Goal: Find specific page/section: Find specific page/section

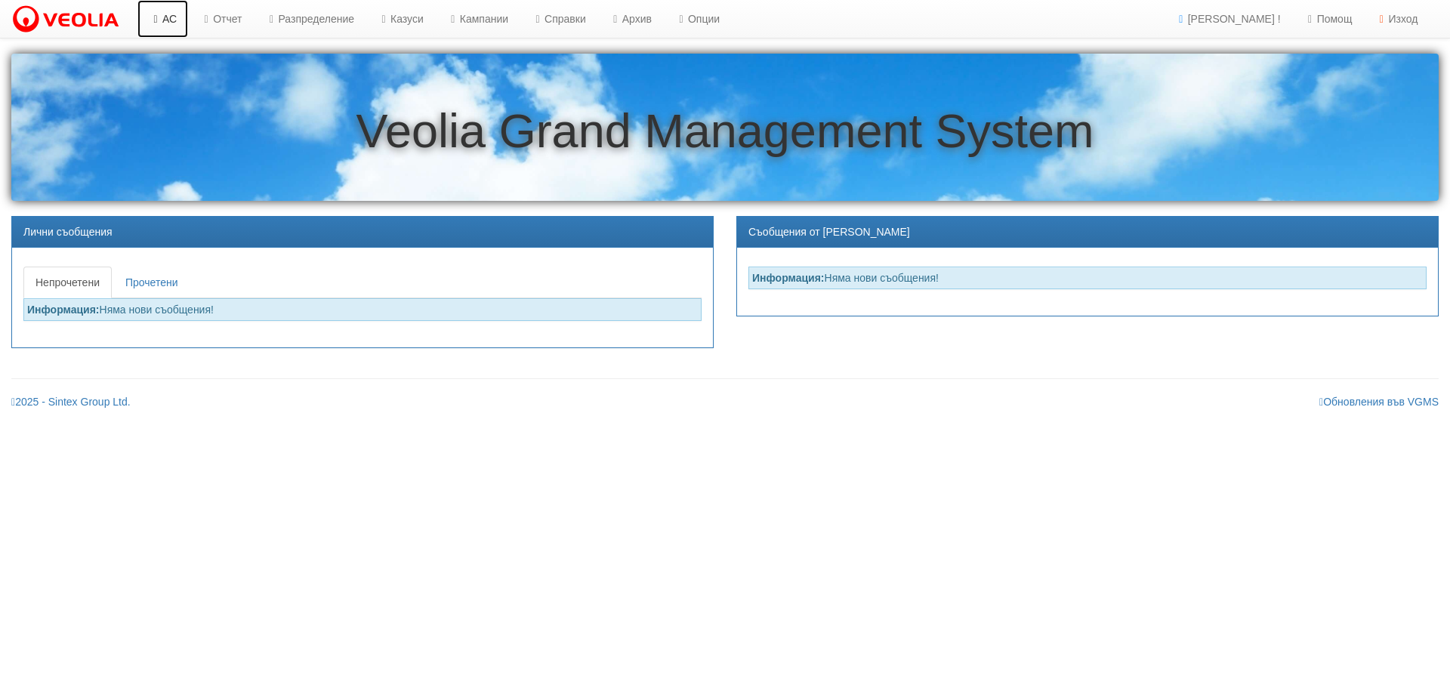
click at [169, 23] on link "АС" at bounding box center [162, 19] width 51 height 38
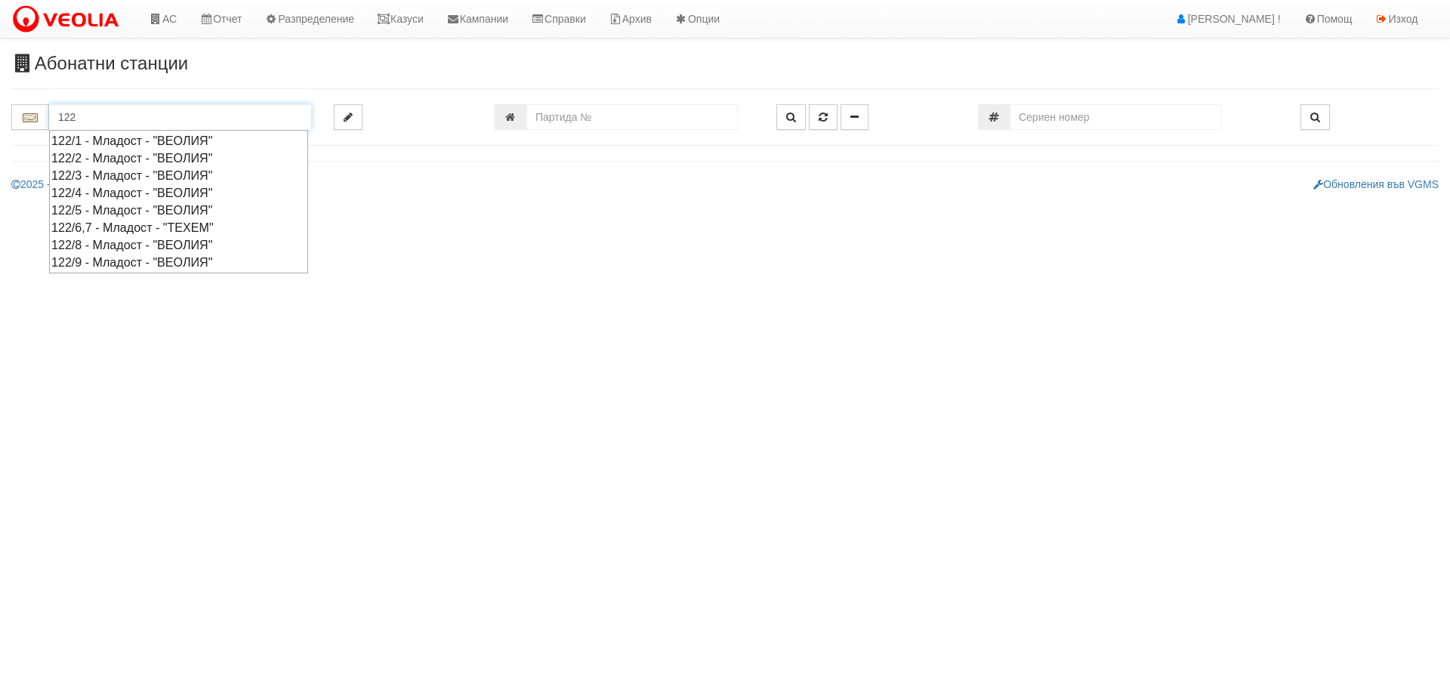
click at [111, 158] on div "122/2 - Младост - "ВЕОЛИЯ"" at bounding box center [178, 158] width 254 height 17
type input "122/2 - Младост - "ВЕОЛИЯ""
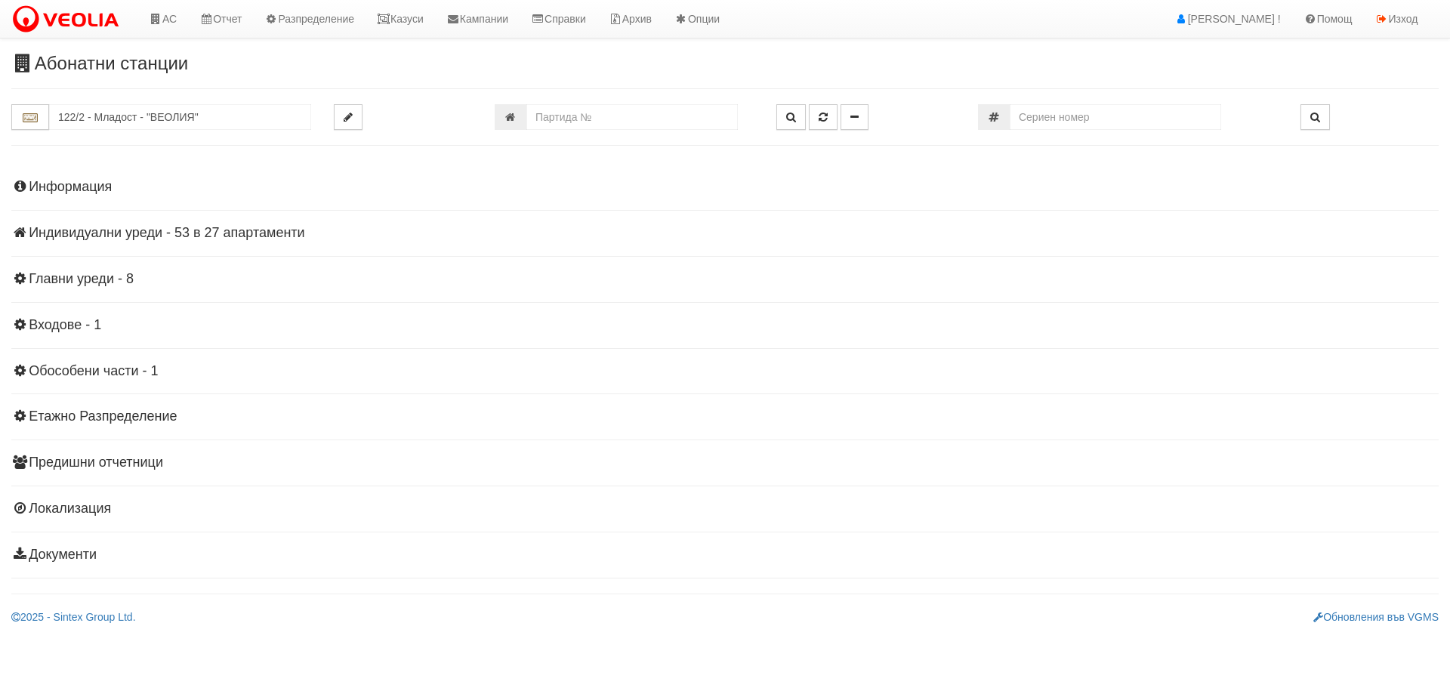
click at [62, 186] on h4 "Информация" at bounding box center [724, 187] width 1427 height 15
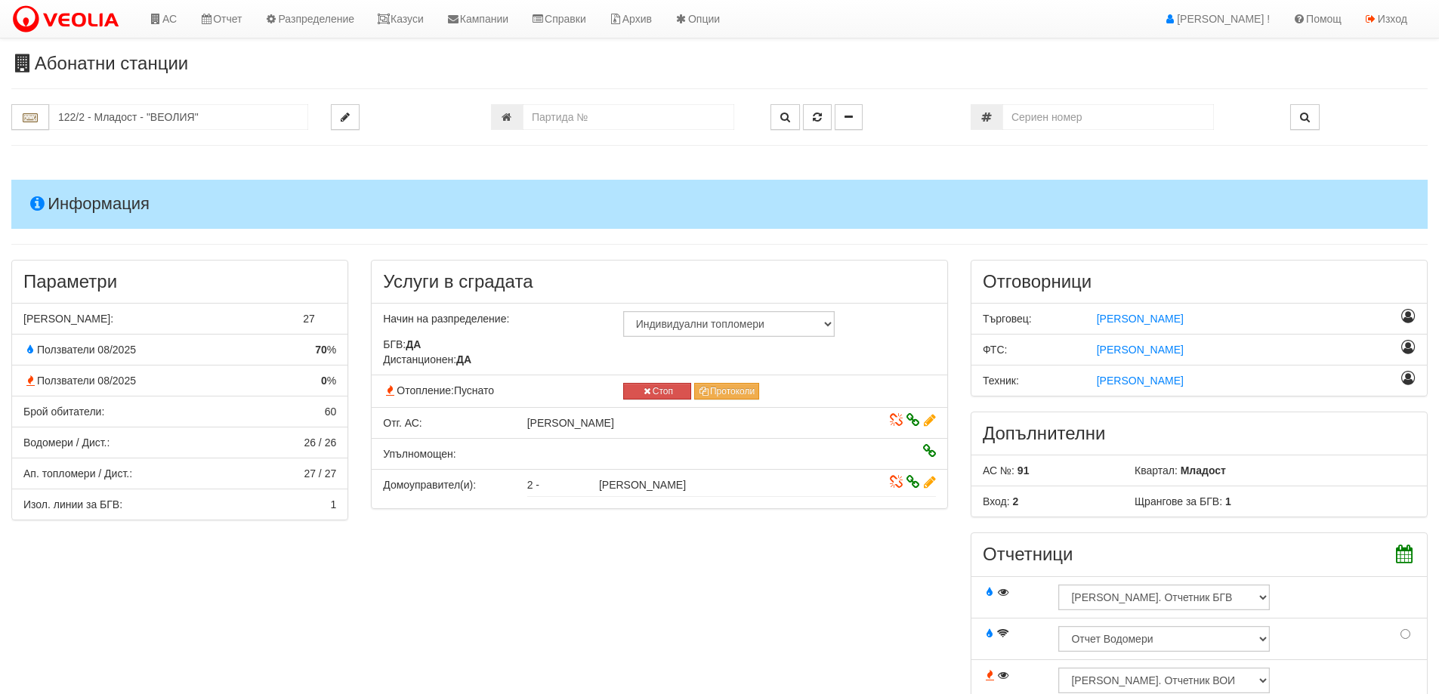
click at [85, 202] on h4 "Информация" at bounding box center [719, 204] width 1416 height 48
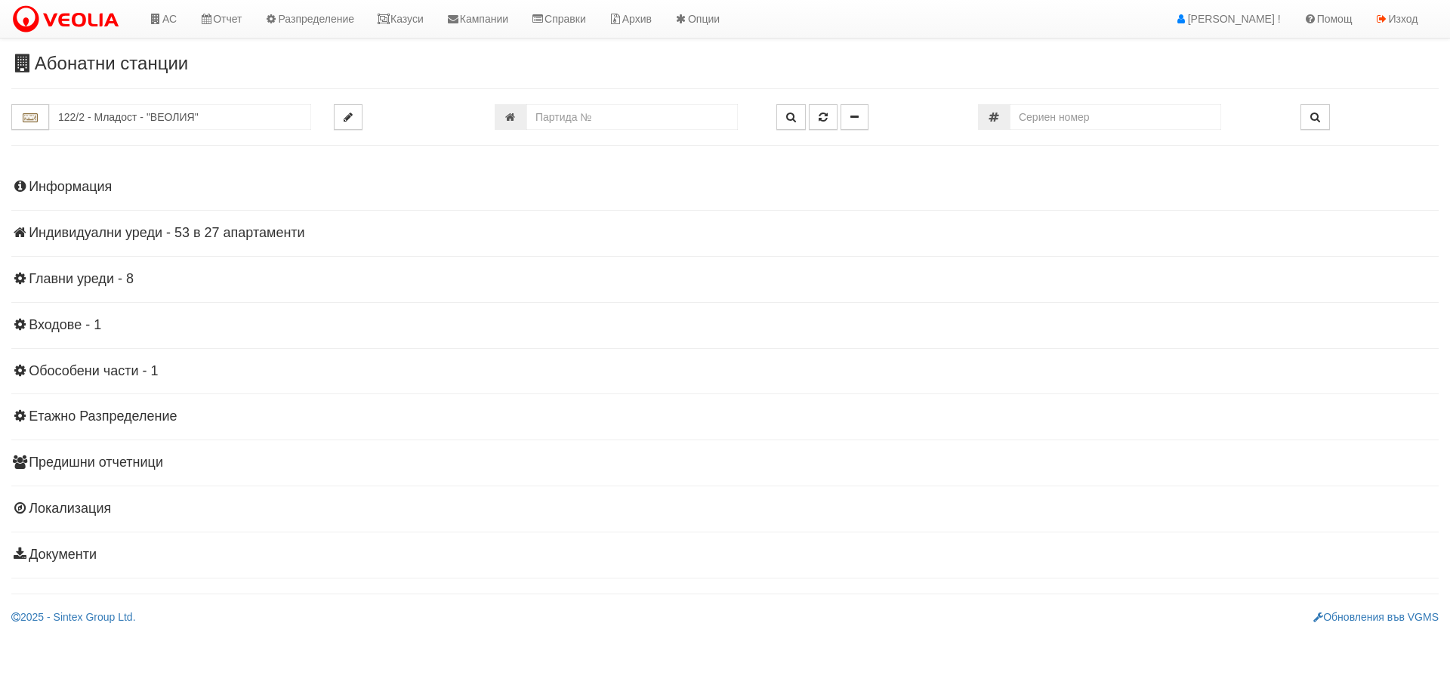
click at [151, 235] on h4 "Индивидуални уреди - 53 в 27 апартаменти" at bounding box center [724, 233] width 1427 height 15
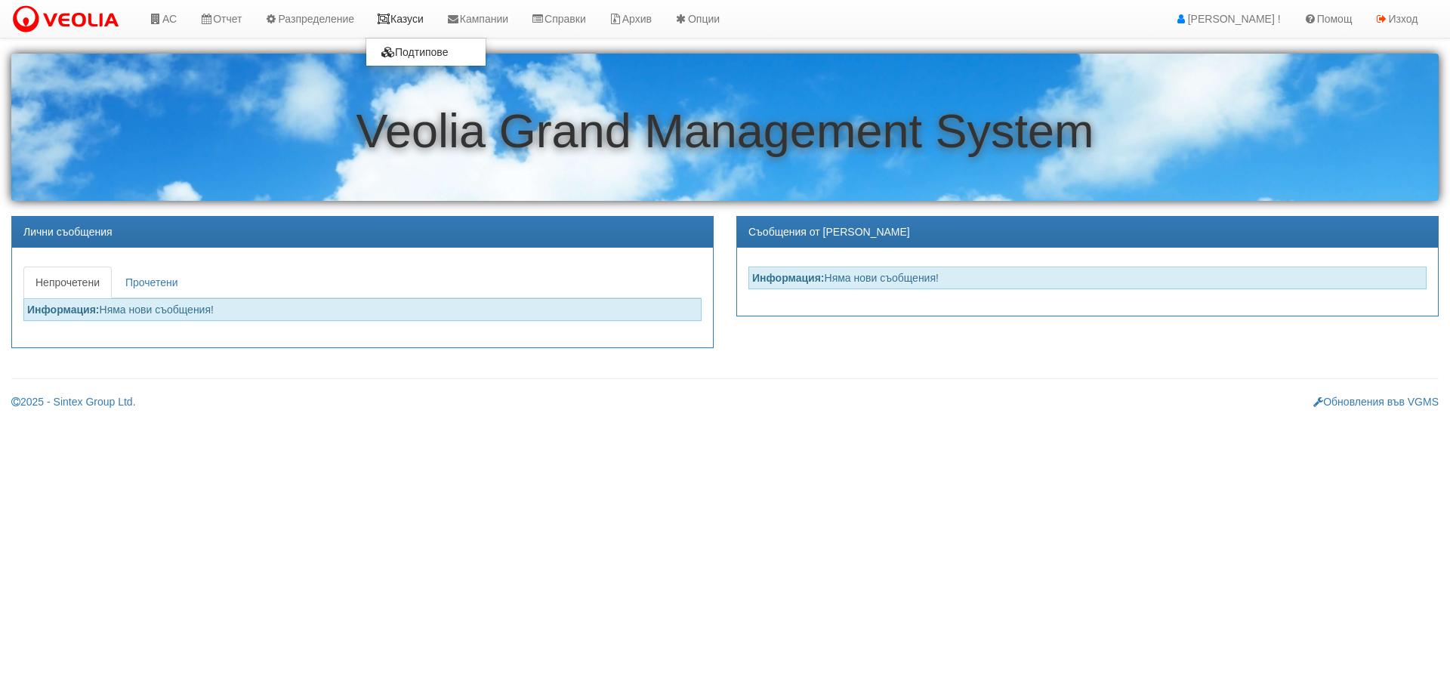
click at [415, 21] on link "Казуси" at bounding box center [400, 19] width 69 height 38
